Goal: Task Accomplishment & Management: Manage account settings

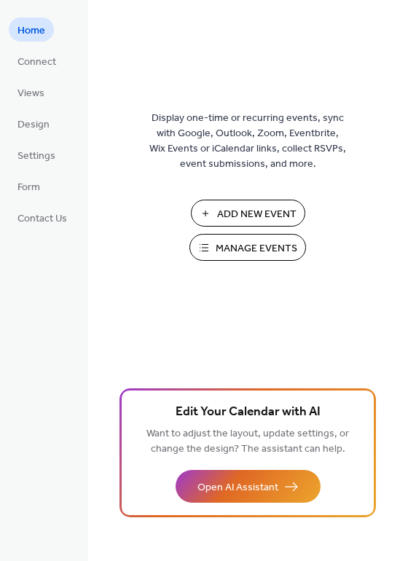
click at [243, 251] on span "Manage Events" at bounding box center [257, 248] width 82 height 15
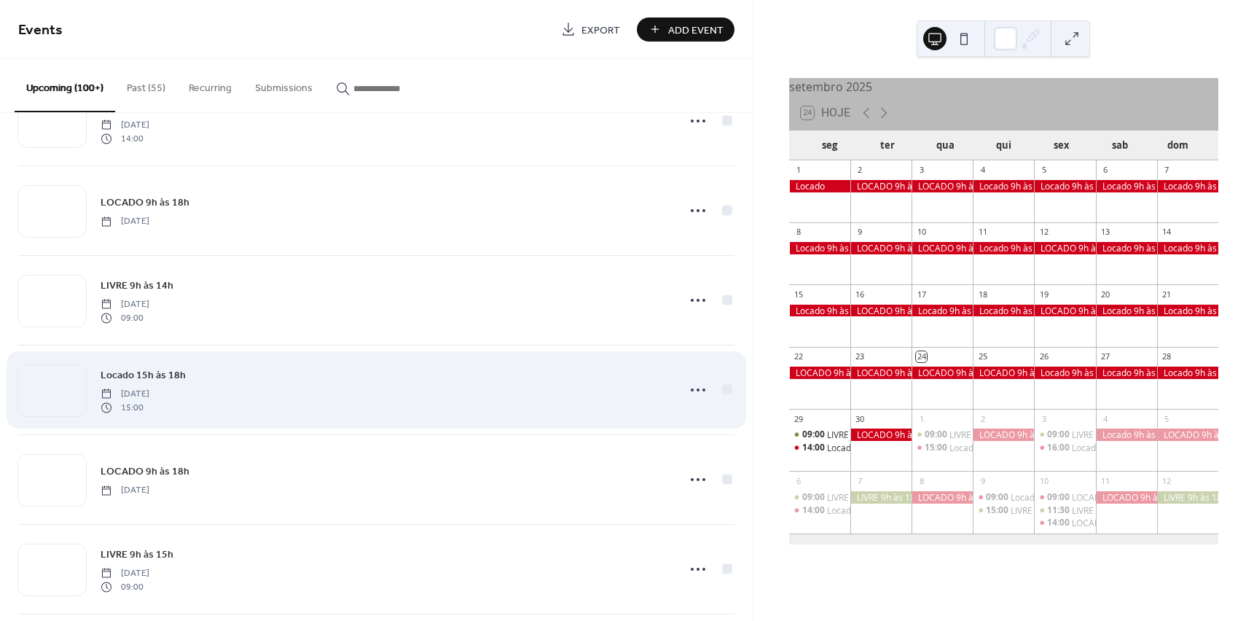
scroll to position [583, 0]
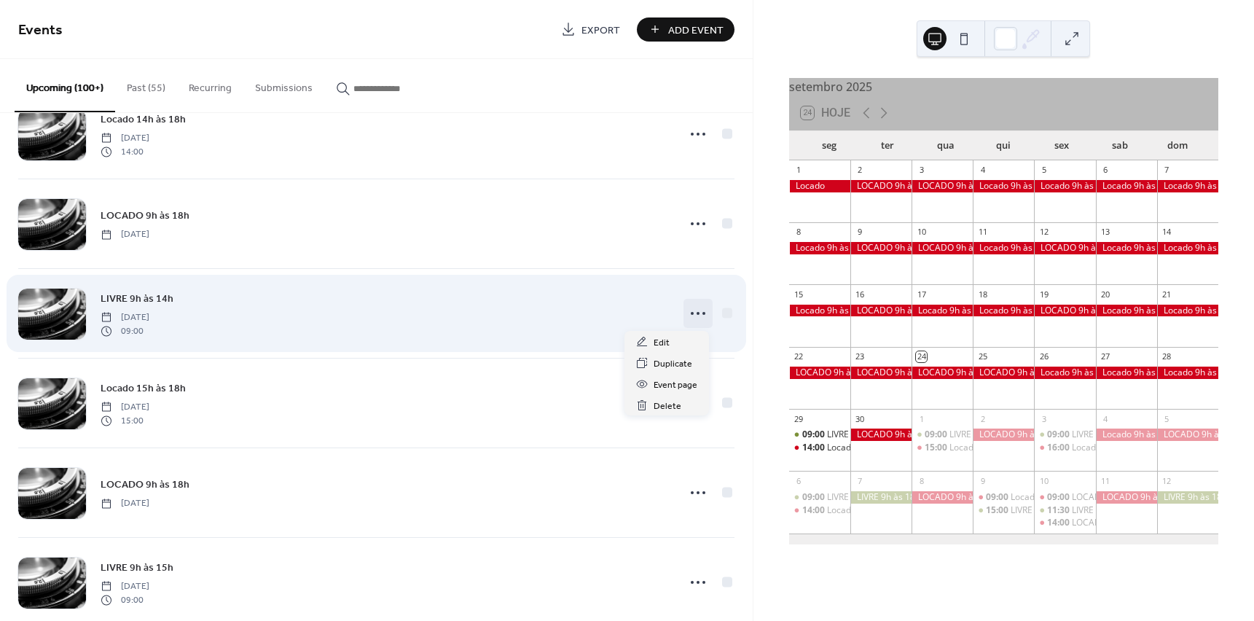
click at [694, 310] on icon at bounding box center [697, 313] width 23 height 23
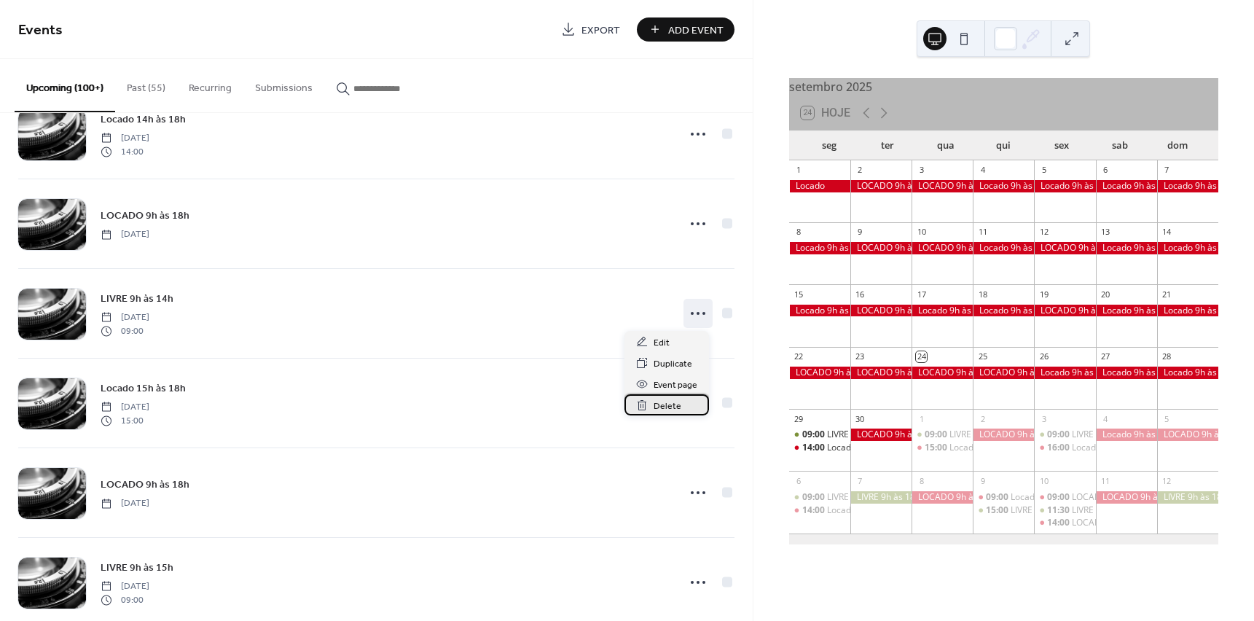
click at [660, 407] on span "Delete" at bounding box center [668, 406] width 28 height 15
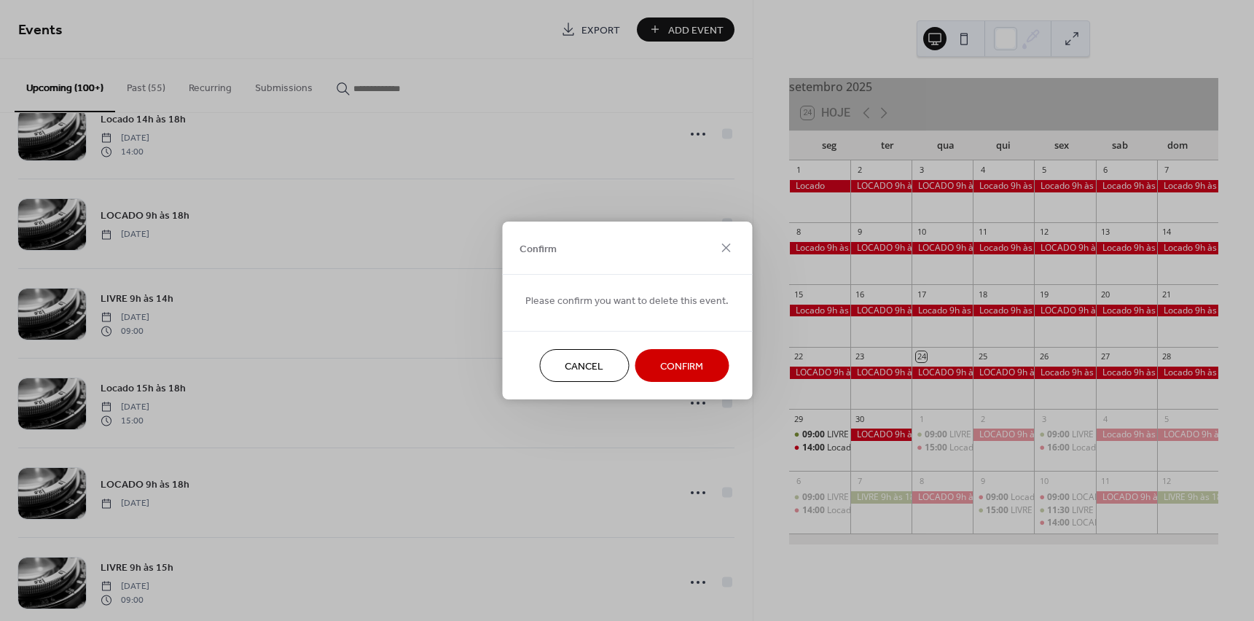
click at [673, 373] on span "Confirm" at bounding box center [681, 366] width 43 height 15
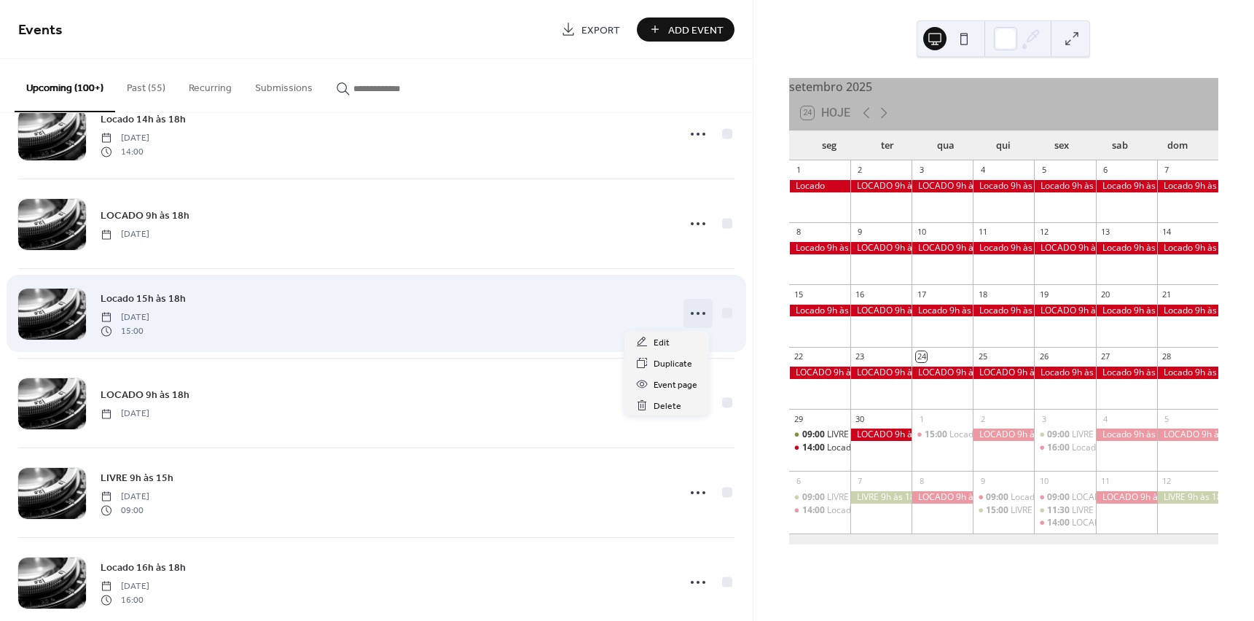
click at [691, 310] on icon at bounding box center [697, 313] width 23 height 23
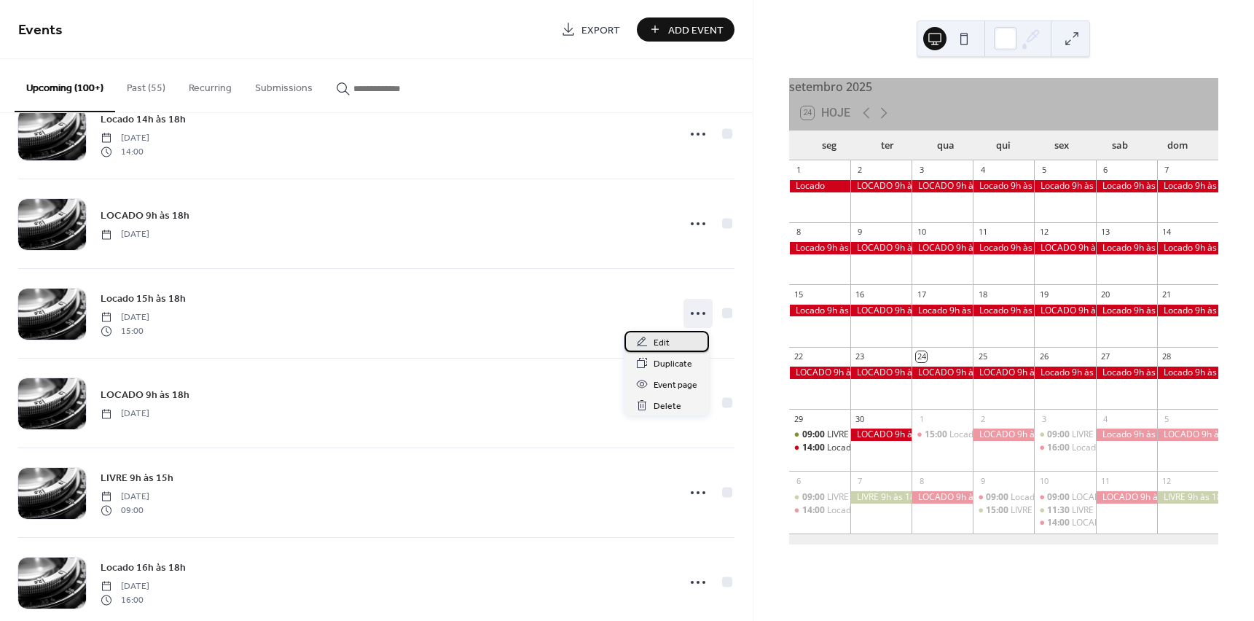
click at [665, 340] on span "Edit" at bounding box center [662, 342] width 16 height 15
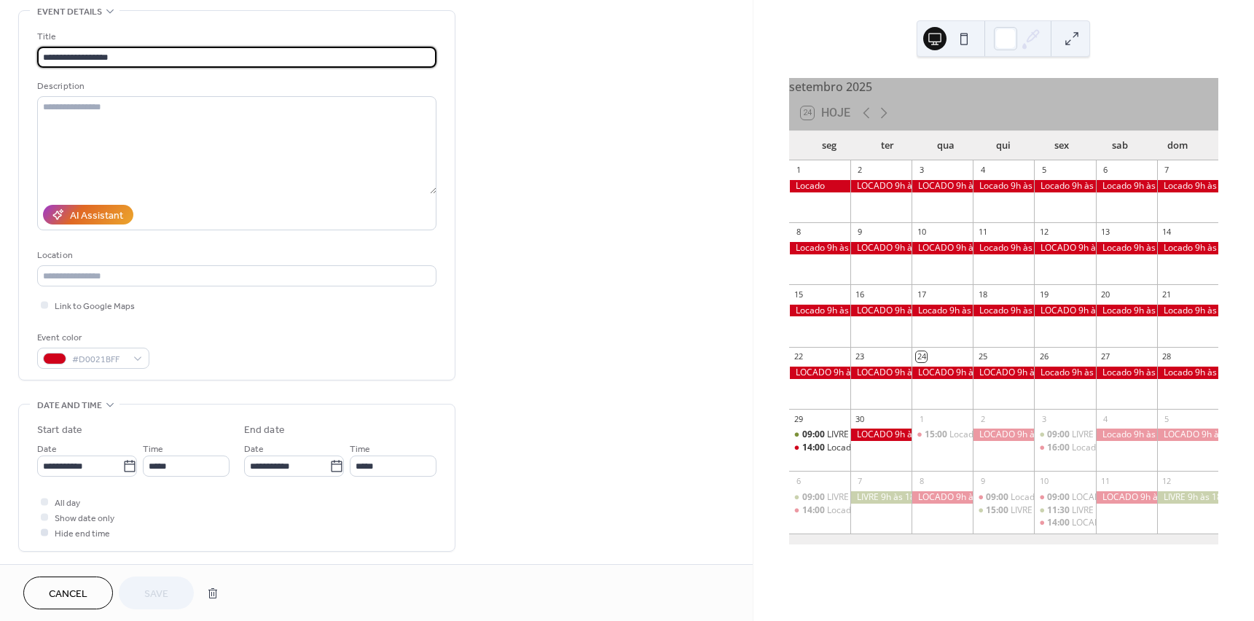
scroll to position [73, 0]
click at [42, 500] on div at bounding box center [44, 498] width 7 height 7
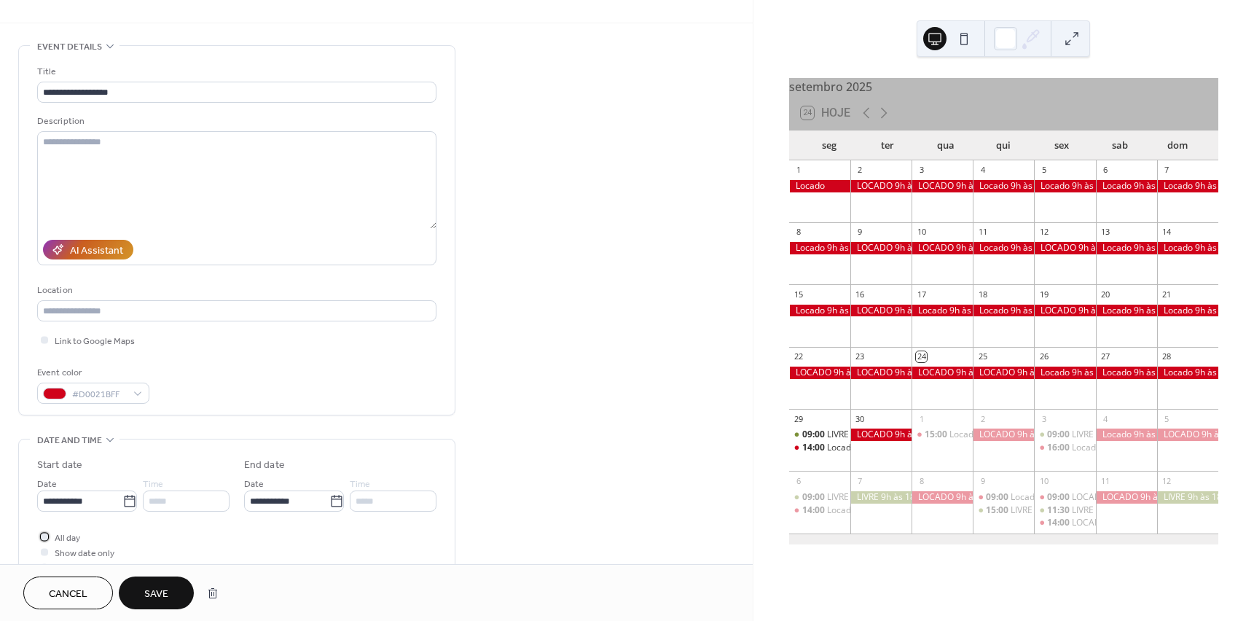
scroll to position [0, 0]
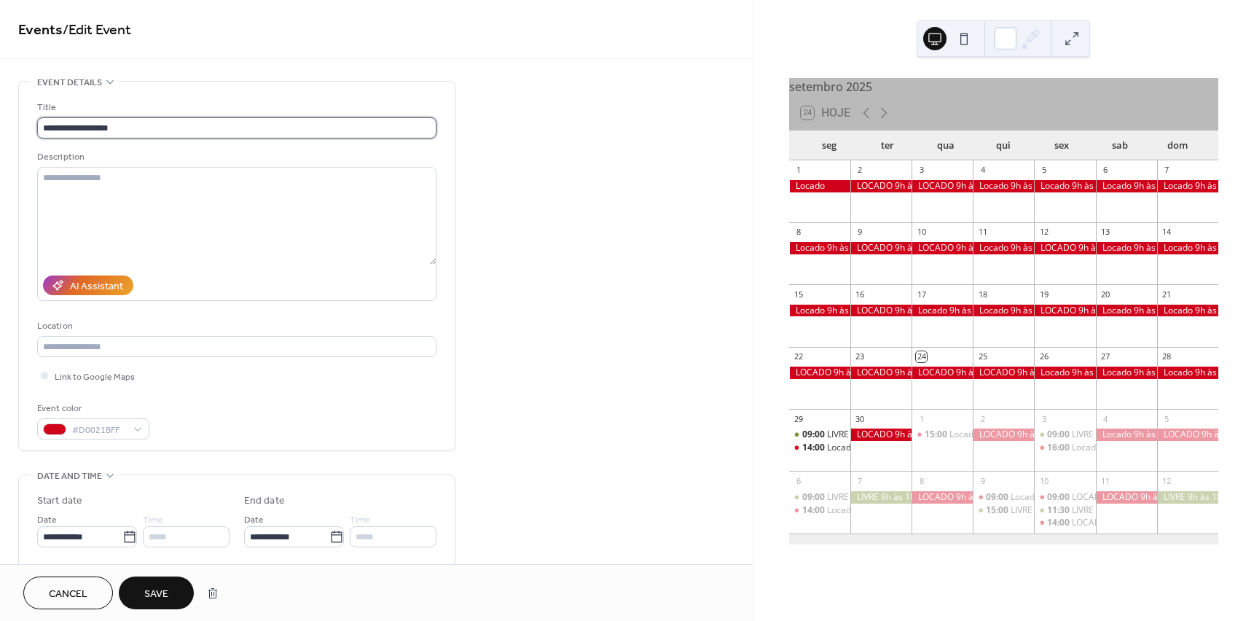
click at [83, 124] on input "**********" at bounding box center [236, 127] width 399 height 21
type input "**********"
click at [167, 587] on span "Save" at bounding box center [156, 594] width 24 height 15
